Goal: Contribute content: Add original content to the website for others to see

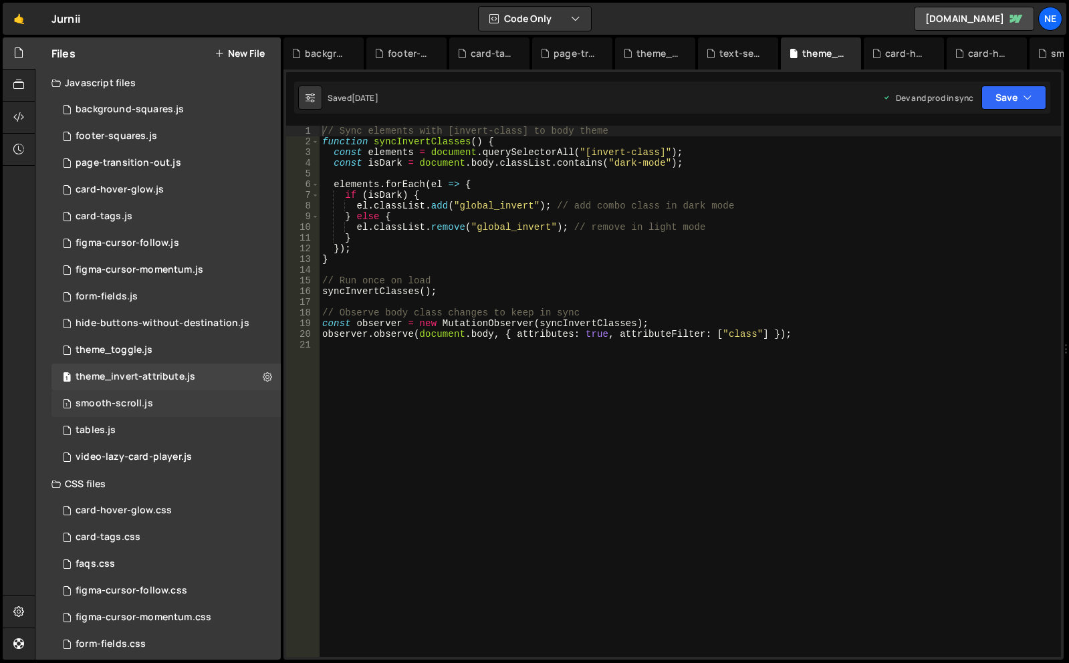
click at [156, 408] on div "1 smooth-scroll.js 0" at bounding box center [165, 403] width 229 height 27
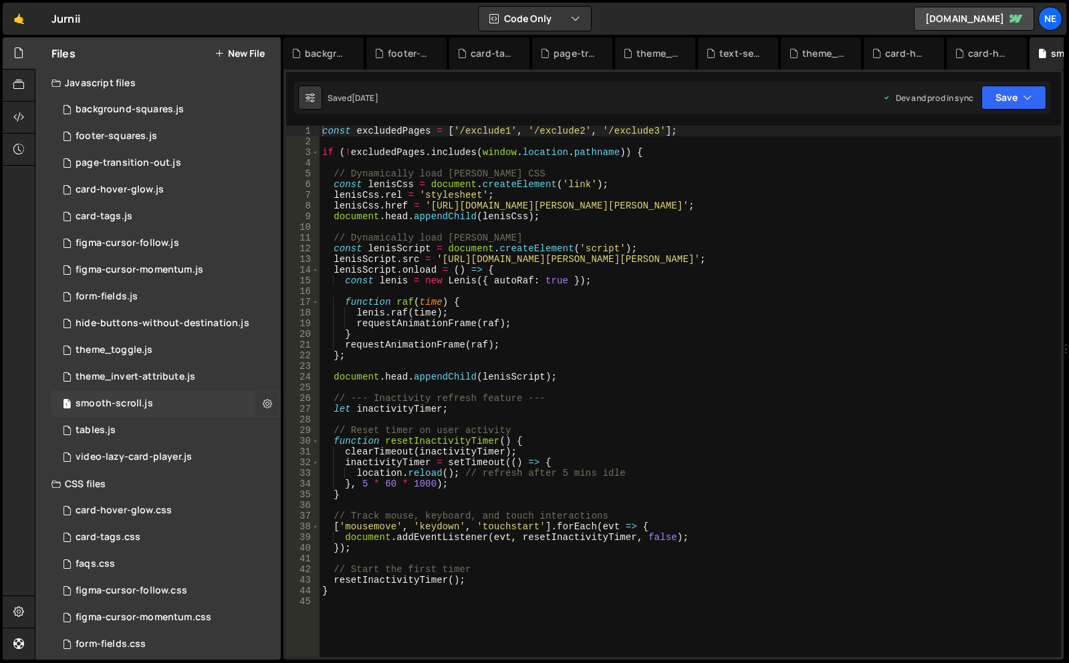
click at [263, 405] on icon at bounding box center [267, 403] width 9 height 13
type input "smooth-scroll"
radio input "true"
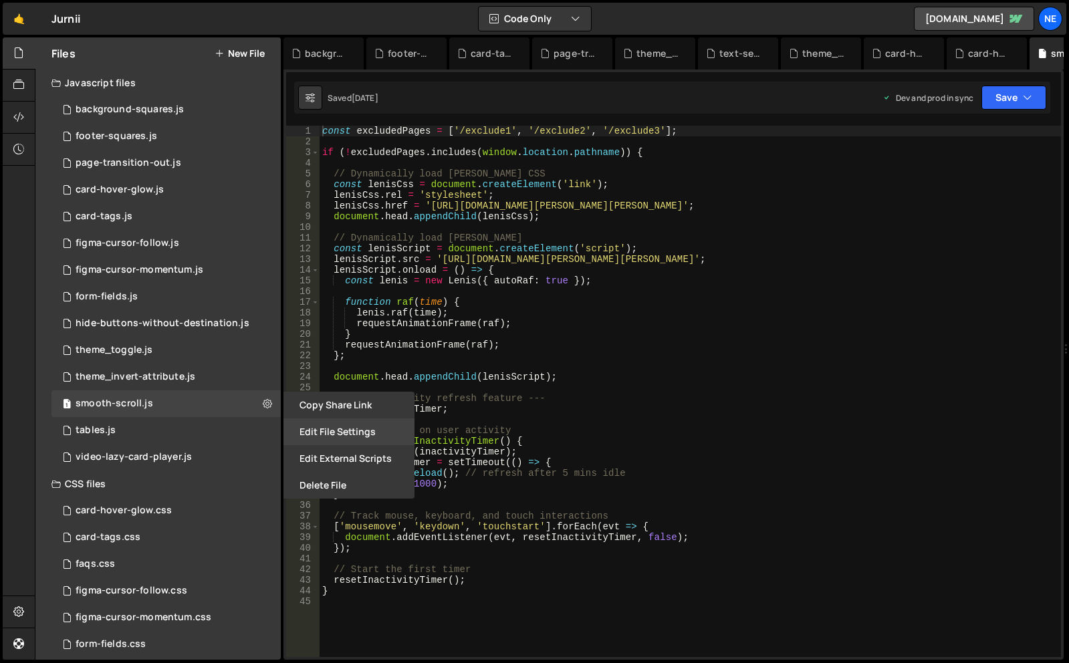
click at [368, 433] on button "Edit File Settings" at bounding box center [348, 431] width 131 height 27
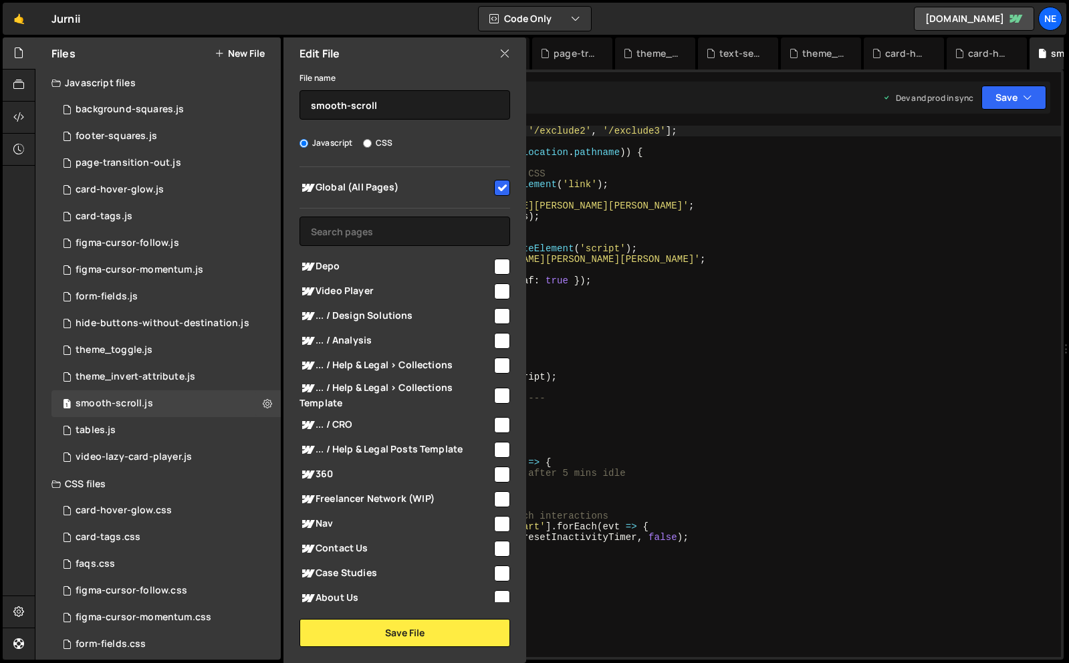
click at [496, 187] on input "checkbox" at bounding box center [502, 188] width 16 height 16
checkbox input "false"
click at [419, 629] on button "Save File" at bounding box center [404, 633] width 211 height 28
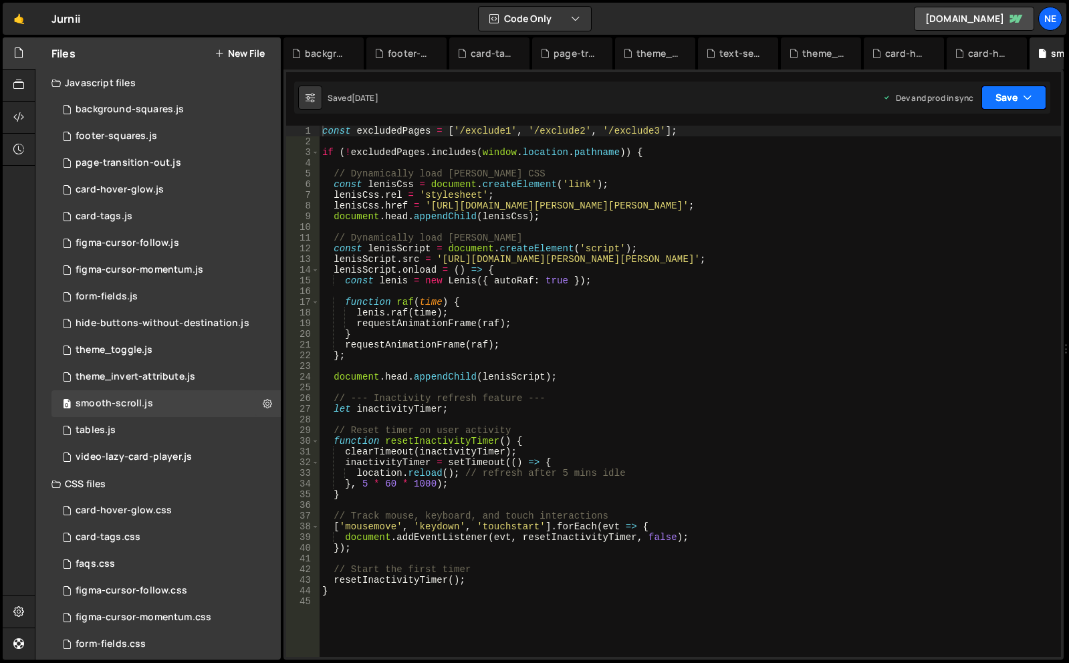
click at [1007, 96] on button "Save" at bounding box center [1013, 98] width 65 height 24
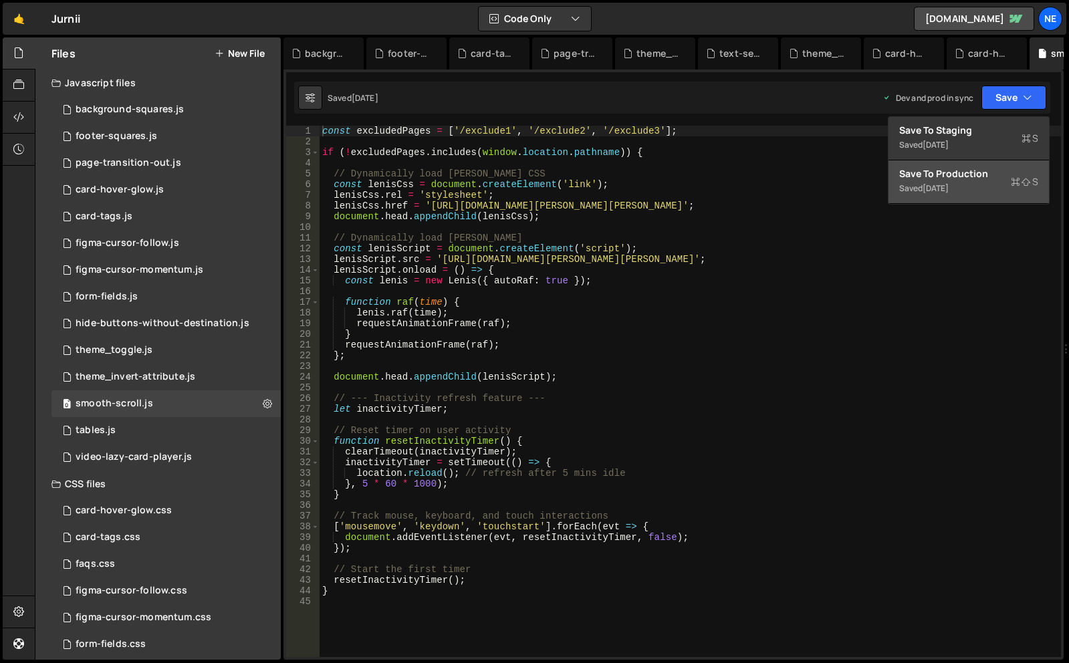
click at [924, 174] on div "Save to Production S" at bounding box center [968, 173] width 139 height 13
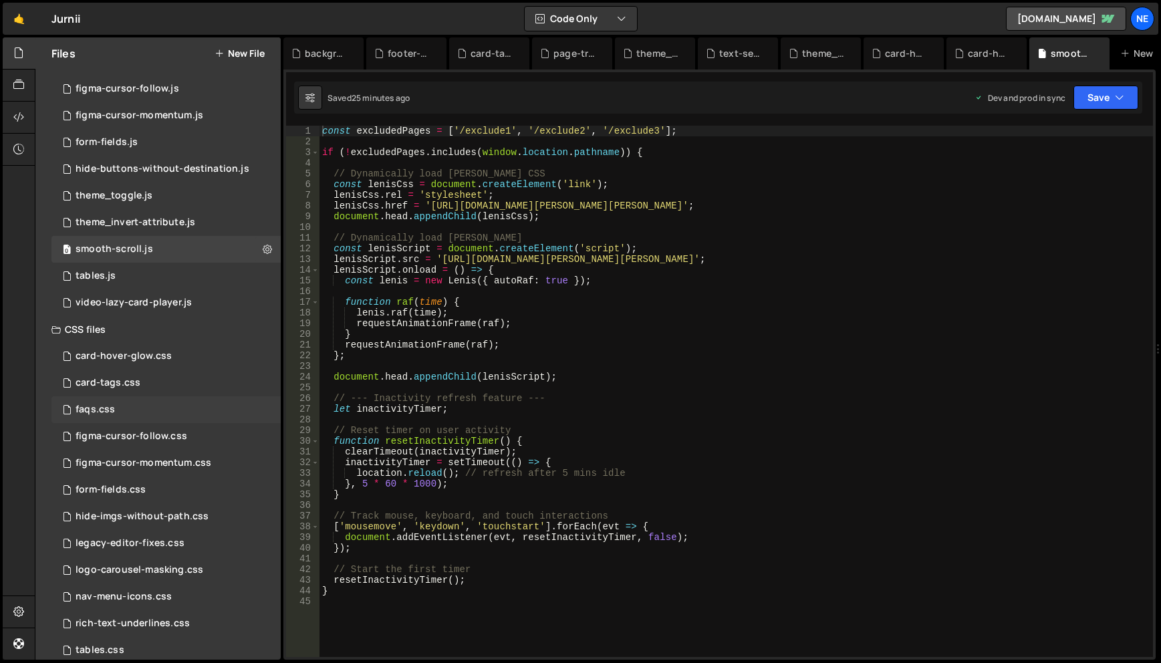
scroll to position [252, 0]
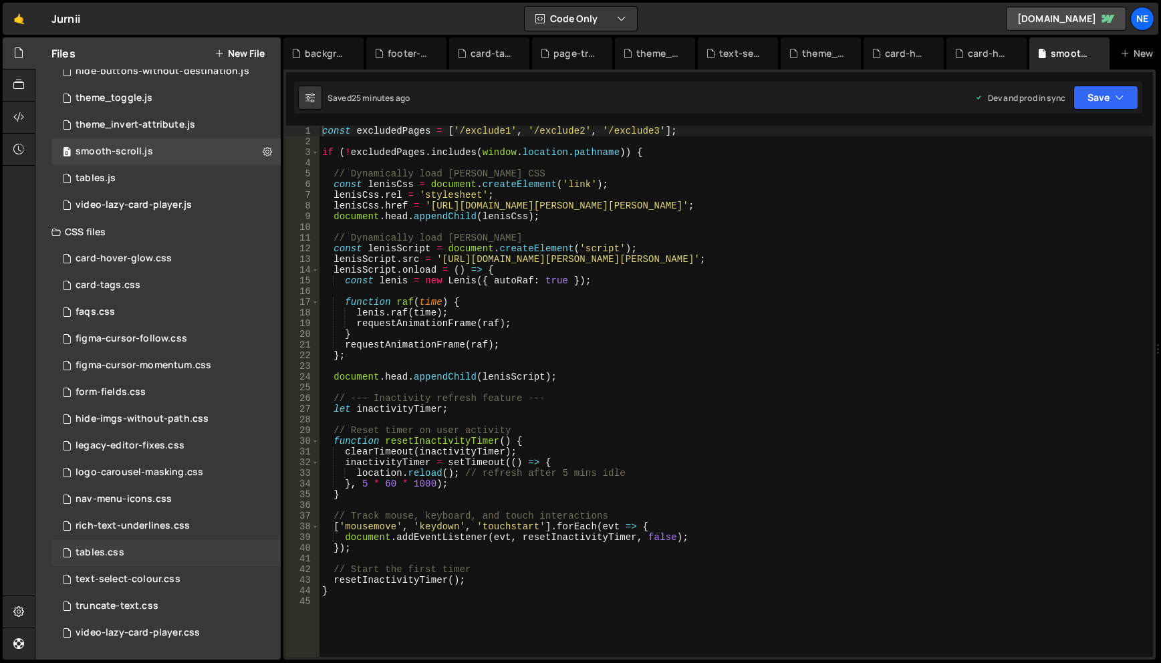
click at [150, 548] on div "tables.css 0" at bounding box center [165, 552] width 229 height 27
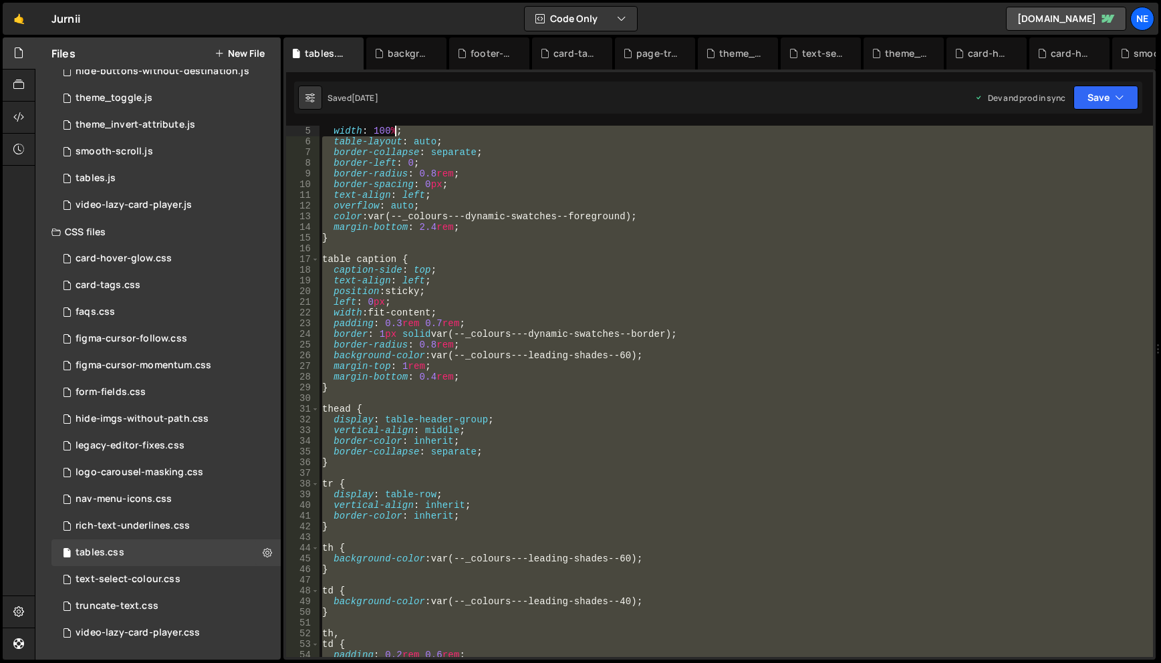
scroll to position [0, 0]
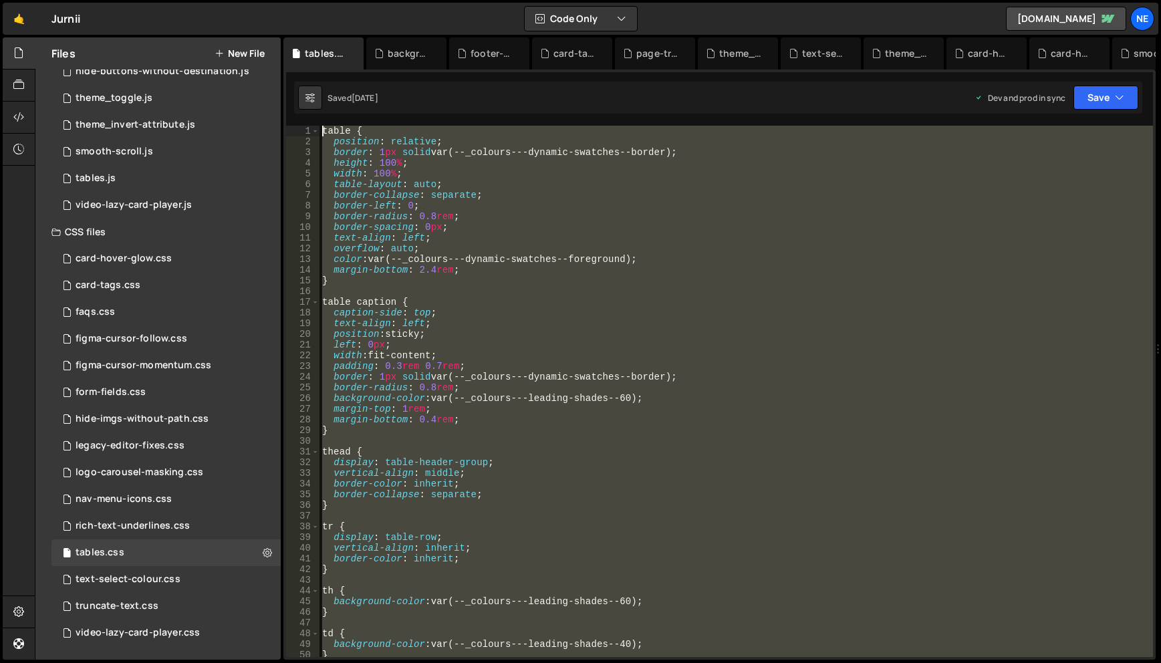
drag, startPoint x: 543, startPoint y: 427, endPoint x: 392, endPoint y: 19, distance: 434.6
click at [392, 19] on div "Hold on a sec... Are you certain you wish to leave this page? Any changes you'v…" at bounding box center [580, 331] width 1161 height 663
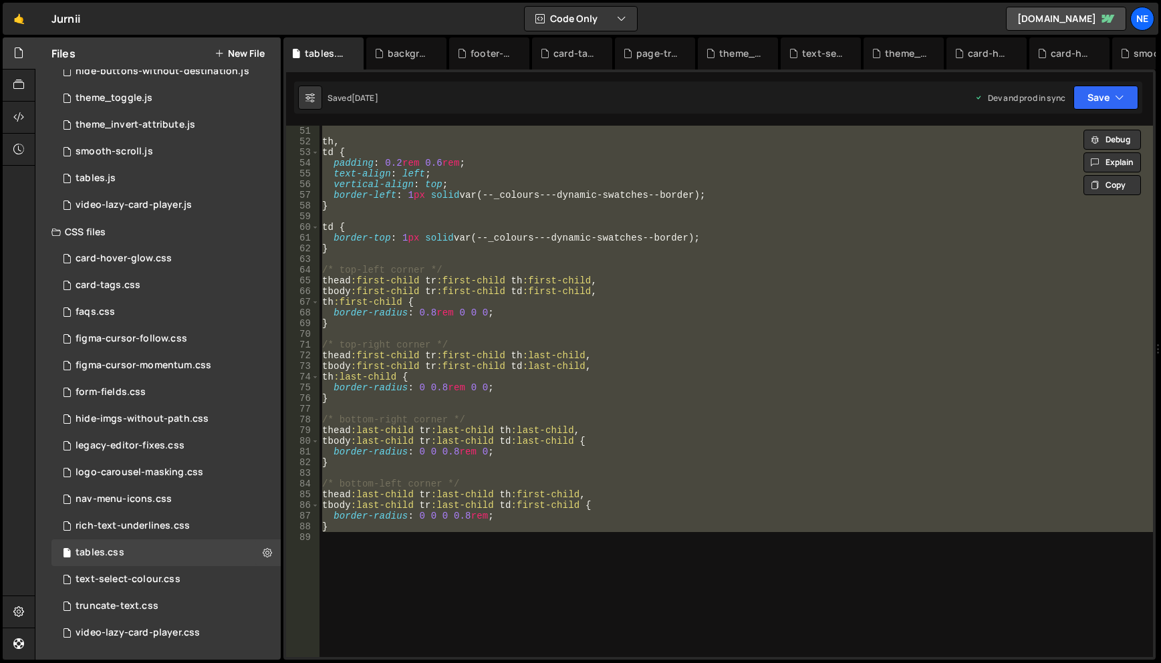
scroll to position [67, 0]
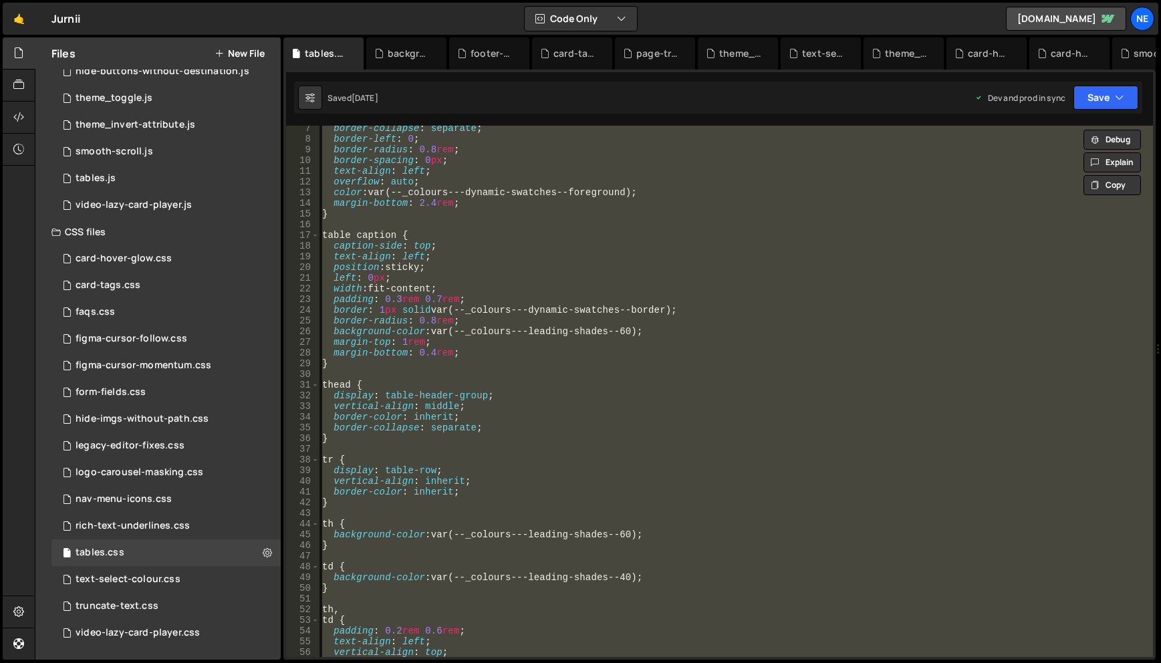
click at [619, 314] on div "border-collapse : separate ; border-left : 0 ; border-radius : 0.8 rem ; border…" at bounding box center [735, 391] width 833 height 531
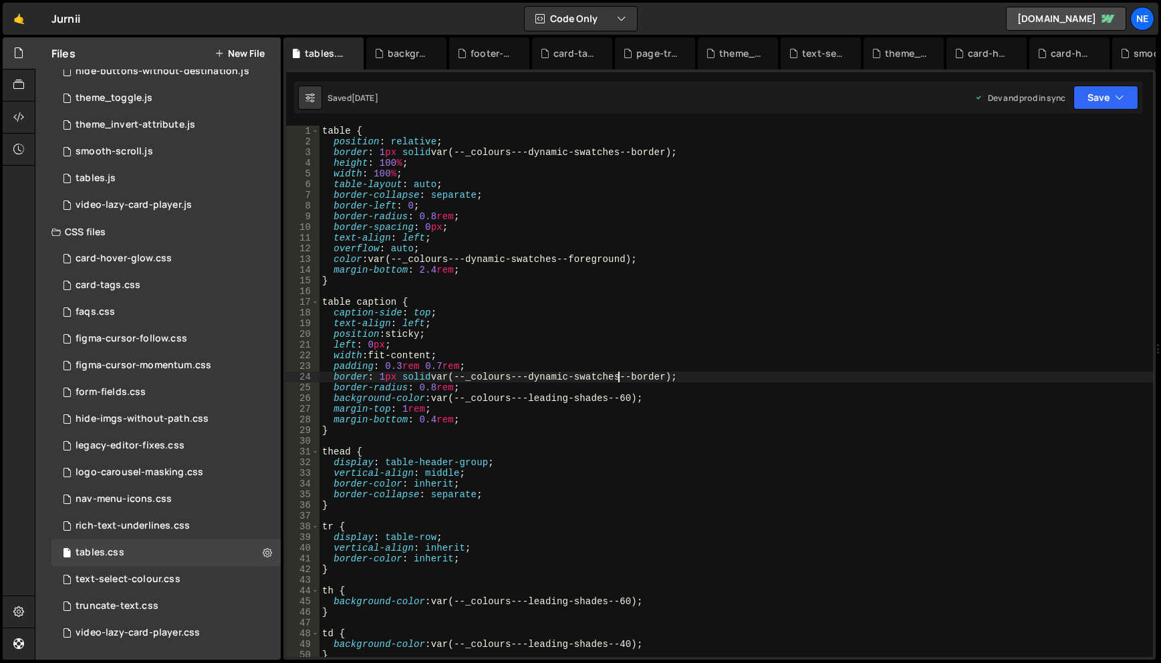
scroll to position [0, 0]
click at [328, 130] on div "table { position : relative ; border : 1 px solid var(--_colours---dynamic-swat…" at bounding box center [735, 402] width 833 height 553
type textarea "table {"
click at [322, 132] on div "table { position : relative ; border : 1 px solid var(--_colours---dynamic-swat…" at bounding box center [735, 402] width 833 height 553
click at [264, 553] on icon at bounding box center [267, 552] width 9 height 13
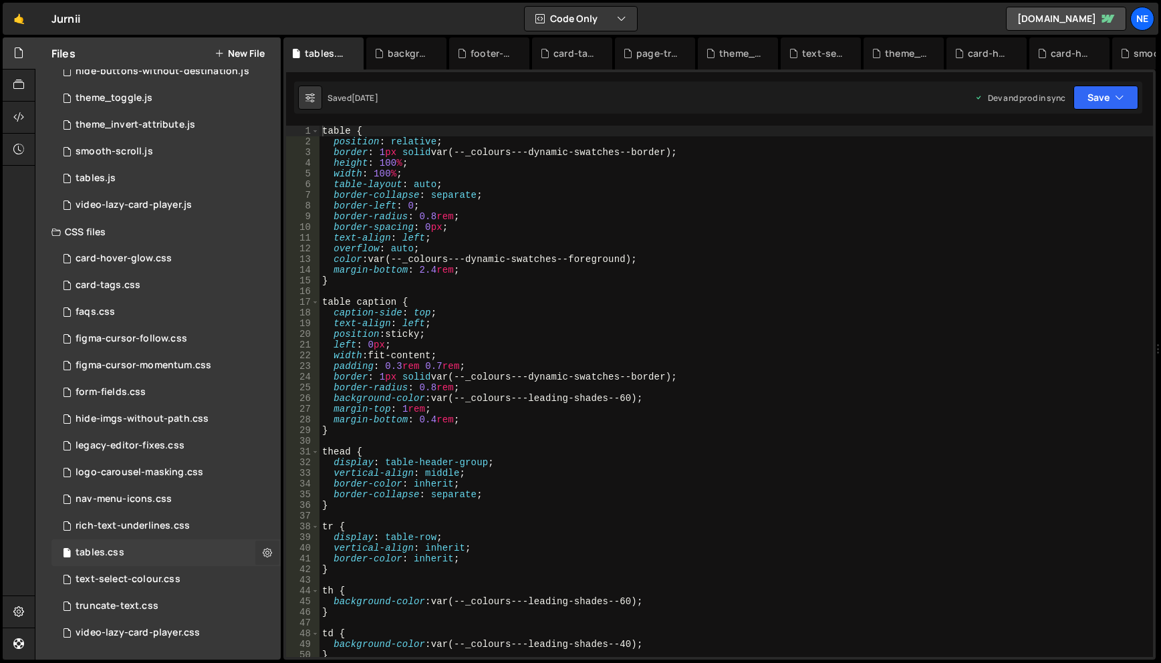
type input "tables"
radio input "false"
radio input "true"
checkbox input "true"
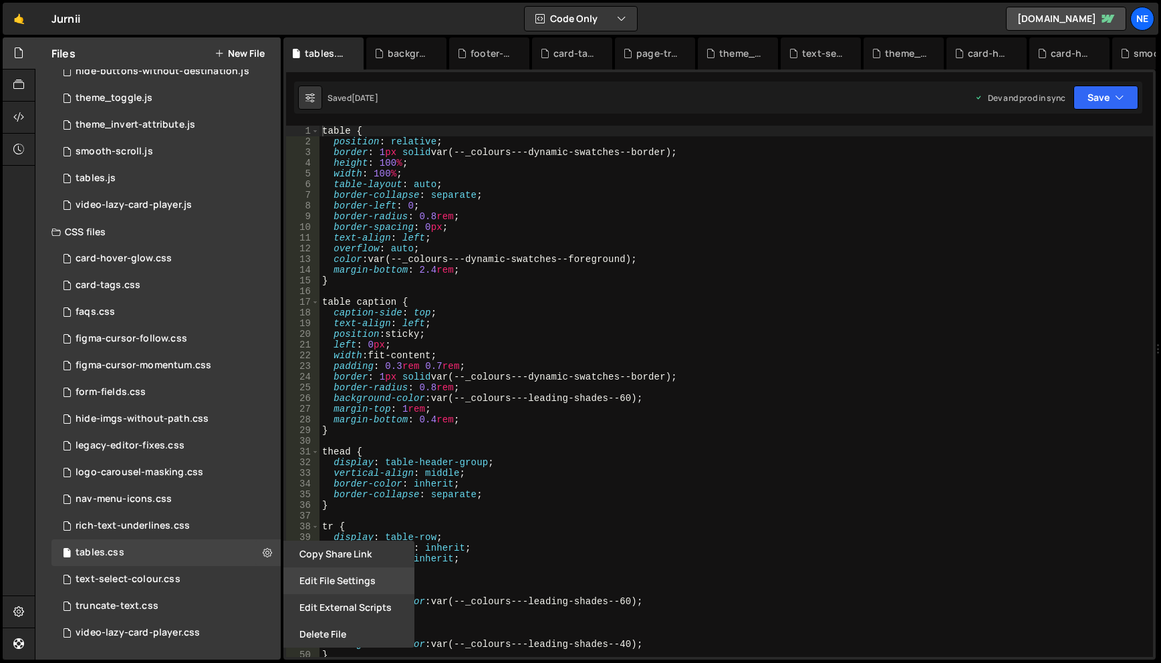
click at [327, 577] on button "Edit File Settings" at bounding box center [348, 580] width 131 height 27
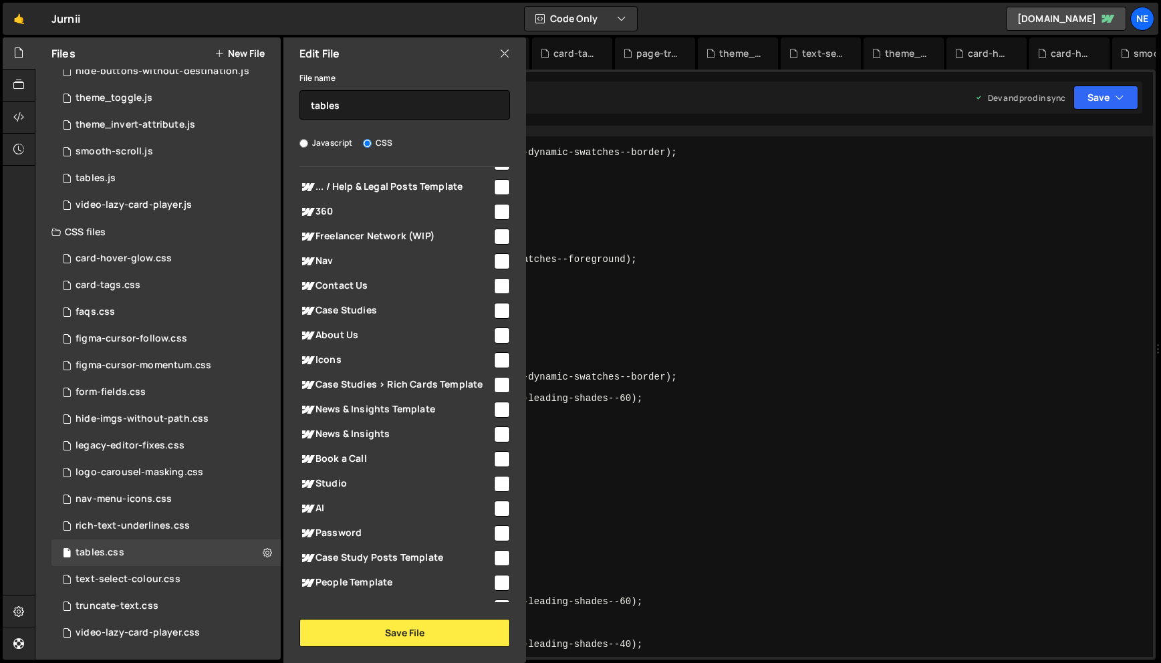
scroll to position [334, 0]
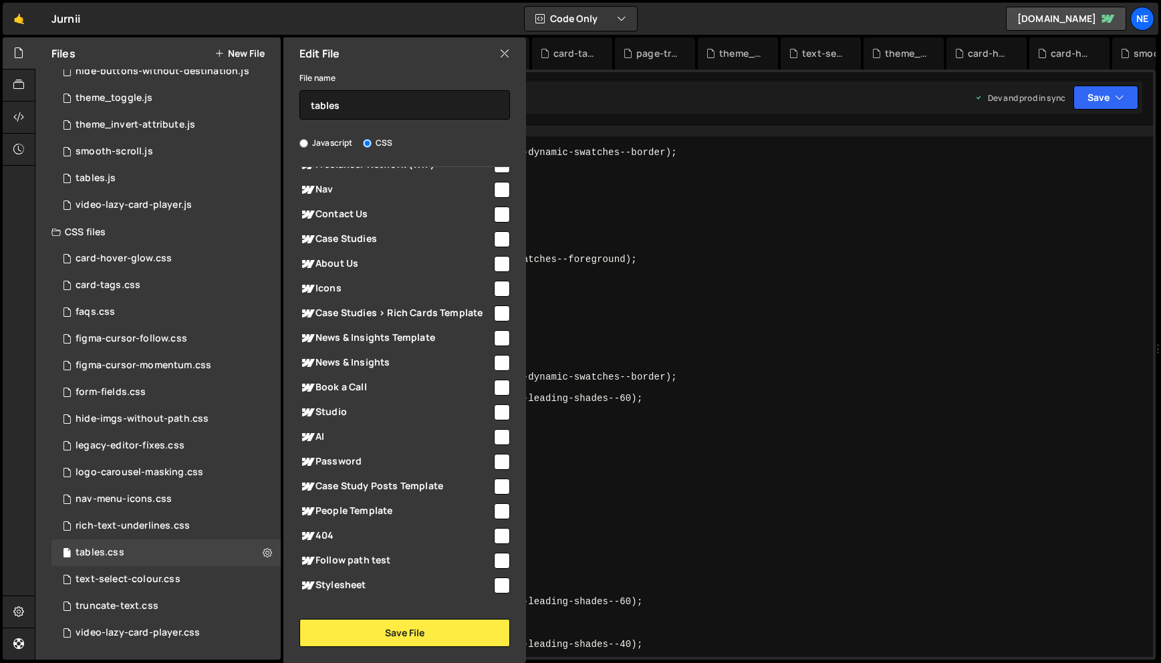
click at [498, 360] on input "checkbox" at bounding box center [502, 363] width 16 height 16
checkbox input "true"
click at [495, 388] on input "checkbox" at bounding box center [502, 388] width 16 height 16
checkbox input "true"
click at [494, 365] on input "checkbox" at bounding box center [502, 363] width 16 height 16
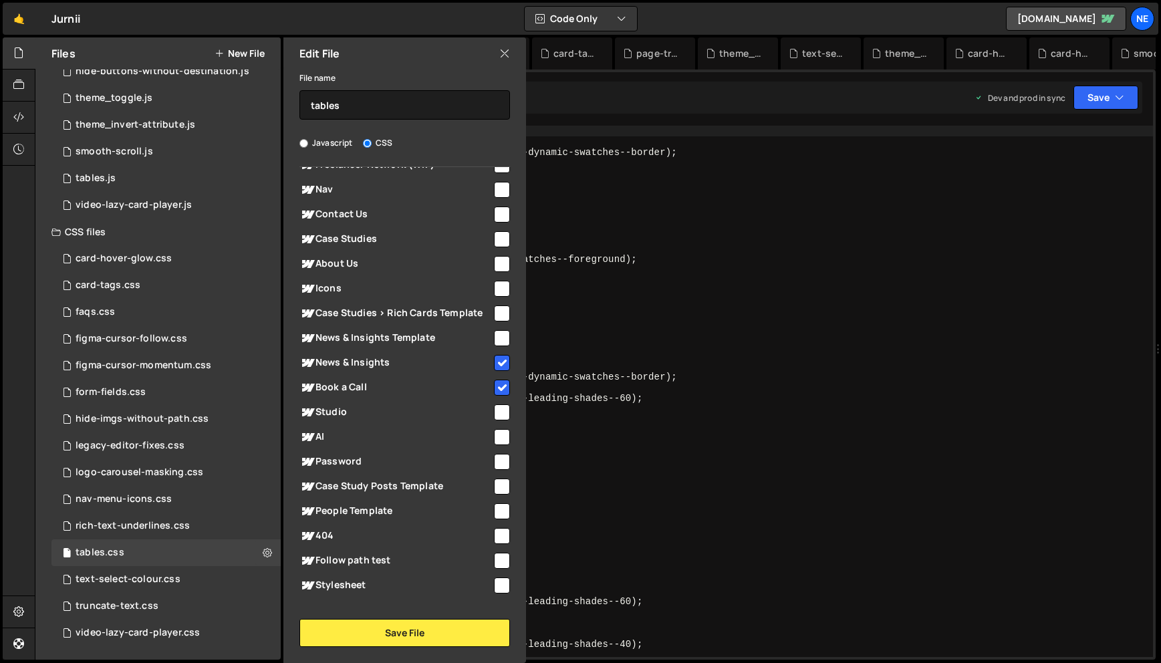
checkbox input "false"
click at [497, 386] on input "checkbox" at bounding box center [502, 388] width 16 height 16
checkbox input "false"
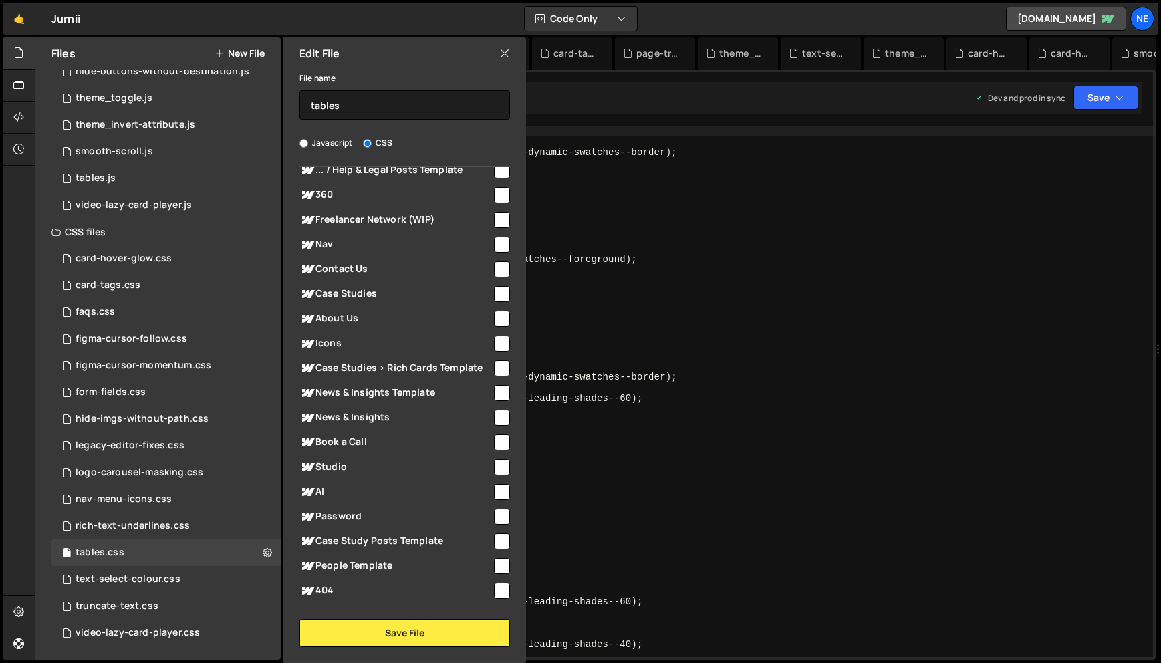
scroll to position [0, 0]
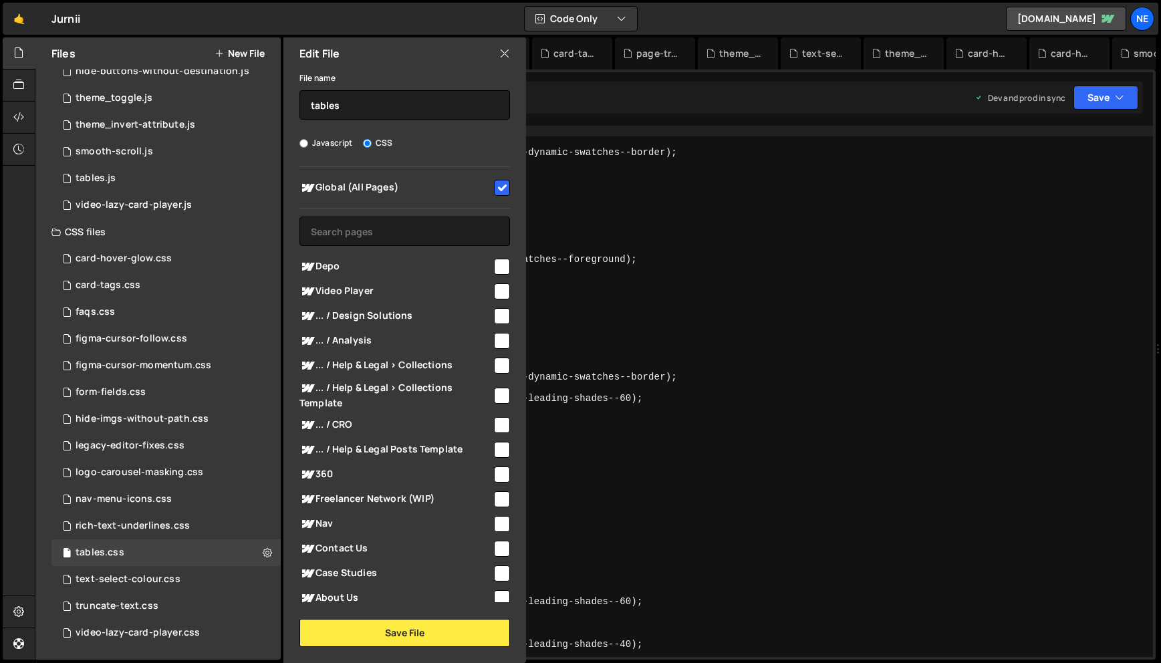
click at [505, 47] on icon at bounding box center [504, 53] width 11 height 15
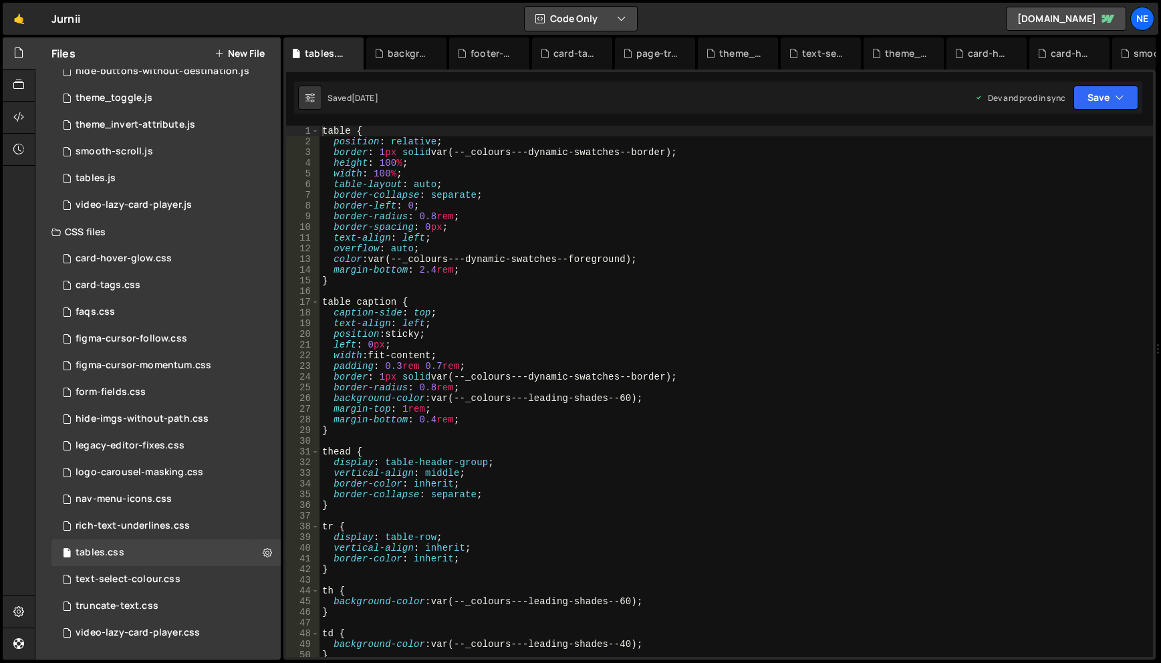
click at [614, 12] on button "Code Only" at bounding box center [581, 19] width 112 height 24
click at [605, 73] on button "Code + Tools" at bounding box center [581, 72] width 112 height 24
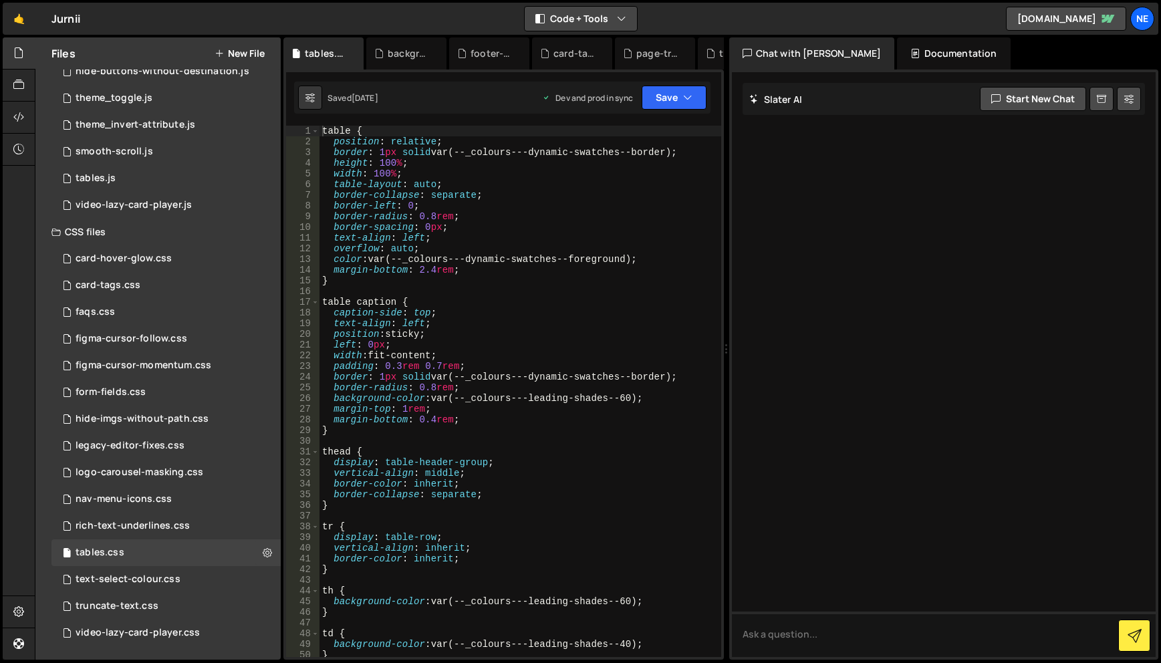
click at [585, 10] on button "Code + Tools" at bounding box center [581, 19] width 112 height 24
click at [618, 53] on button "Code Only" at bounding box center [581, 48] width 112 height 24
